Goal: Complete application form

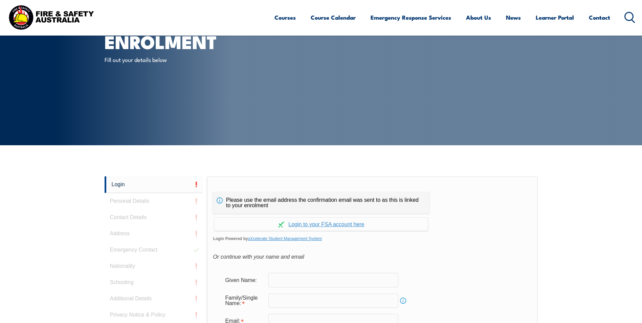
scroll to position [135, 0]
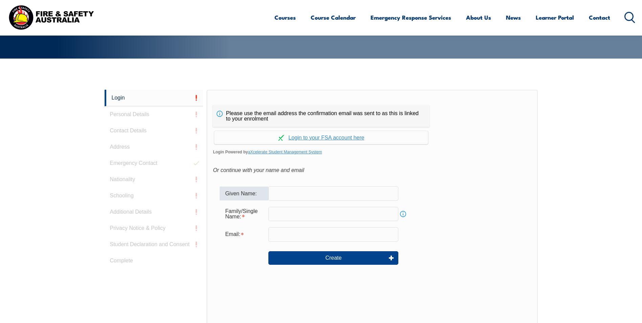
click at [291, 195] on input "text" at bounding box center [333, 193] width 130 height 14
click at [289, 205] on div "Family/Single Name: Info" at bounding box center [372, 214] width 305 height 18
click at [289, 230] on input "email" at bounding box center [333, 234] width 130 height 14
click at [344, 136] on link "Continue with aXcelerate" at bounding box center [321, 137] width 214 height 13
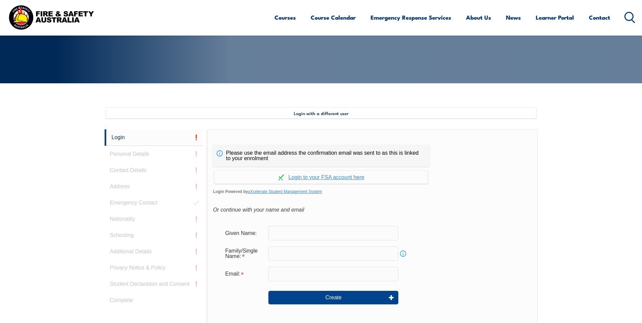
scroll to position [184, 0]
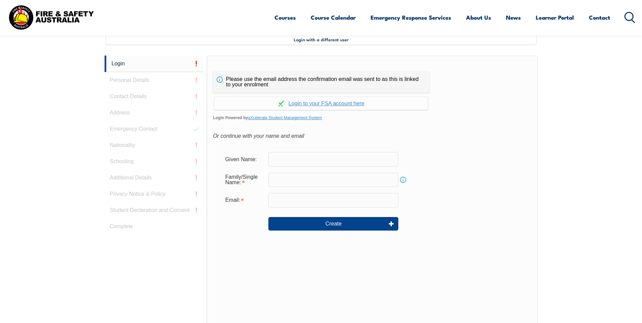
click at [297, 159] on input "text" at bounding box center [333, 159] width 130 height 14
type input "d"
type input "[PERSON_NAME]"
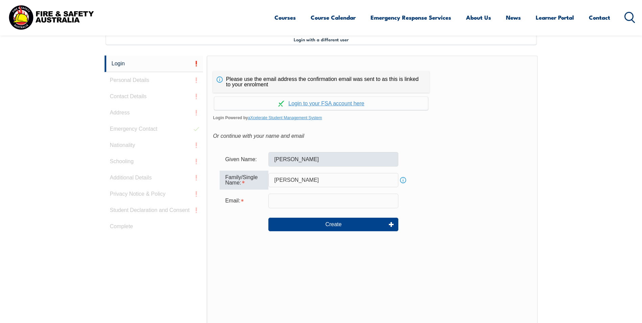
type input "[PERSON_NAME]"
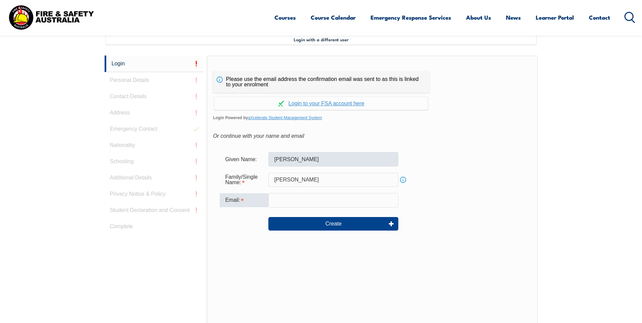
type input "D"
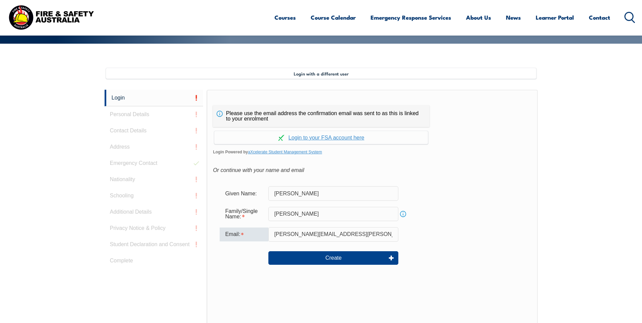
scroll to position [151, 0]
type input "[PERSON_NAME][EMAIL_ADDRESS][PERSON_NAME][DOMAIN_NAME]"
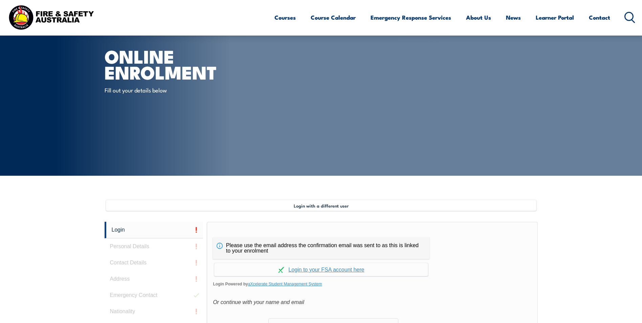
scroll to position [15, 0]
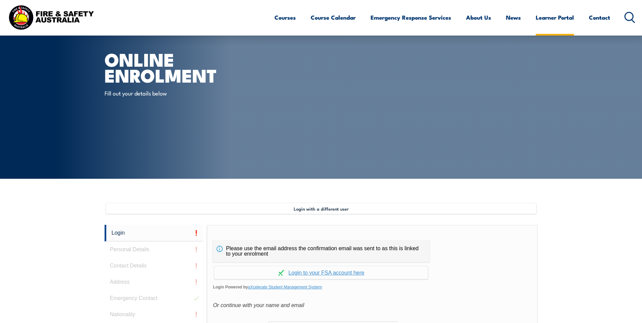
click at [557, 19] on link "Learner Portal" at bounding box center [555, 17] width 38 height 18
